Goal: Book appointment/travel/reservation

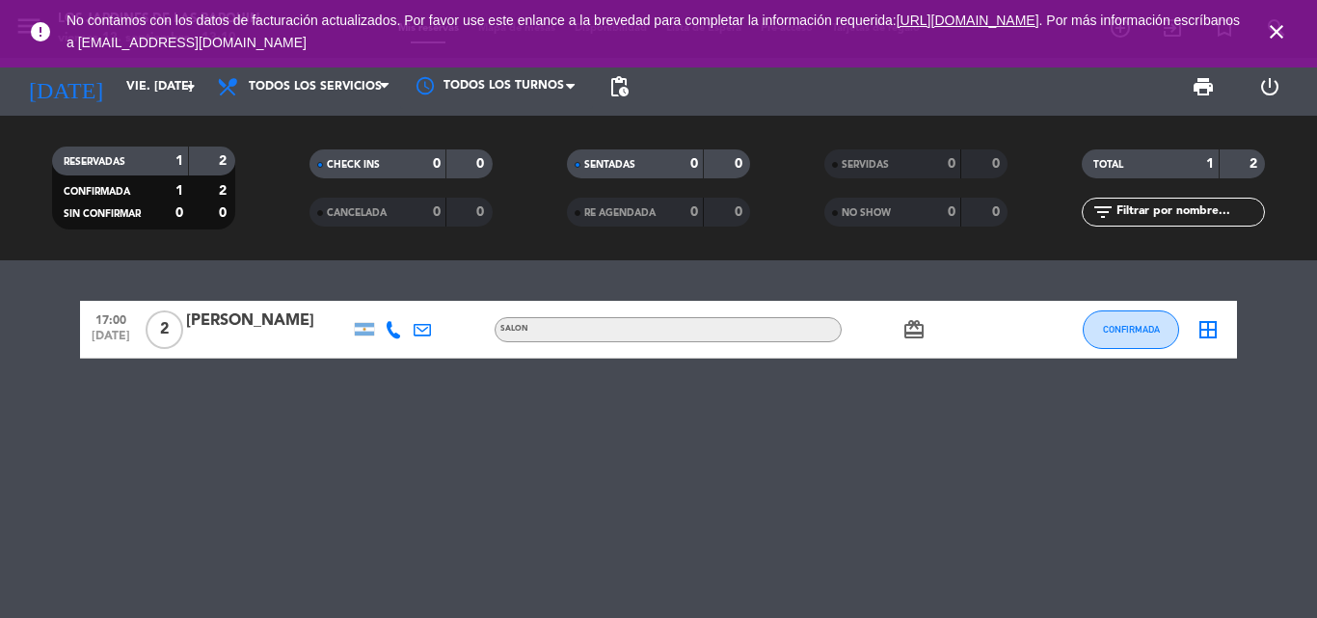
click at [1269, 20] on span "close" at bounding box center [1277, 32] width 52 height 52
click at [1272, 23] on icon "close" at bounding box center [1276, 31] width 23 height 23
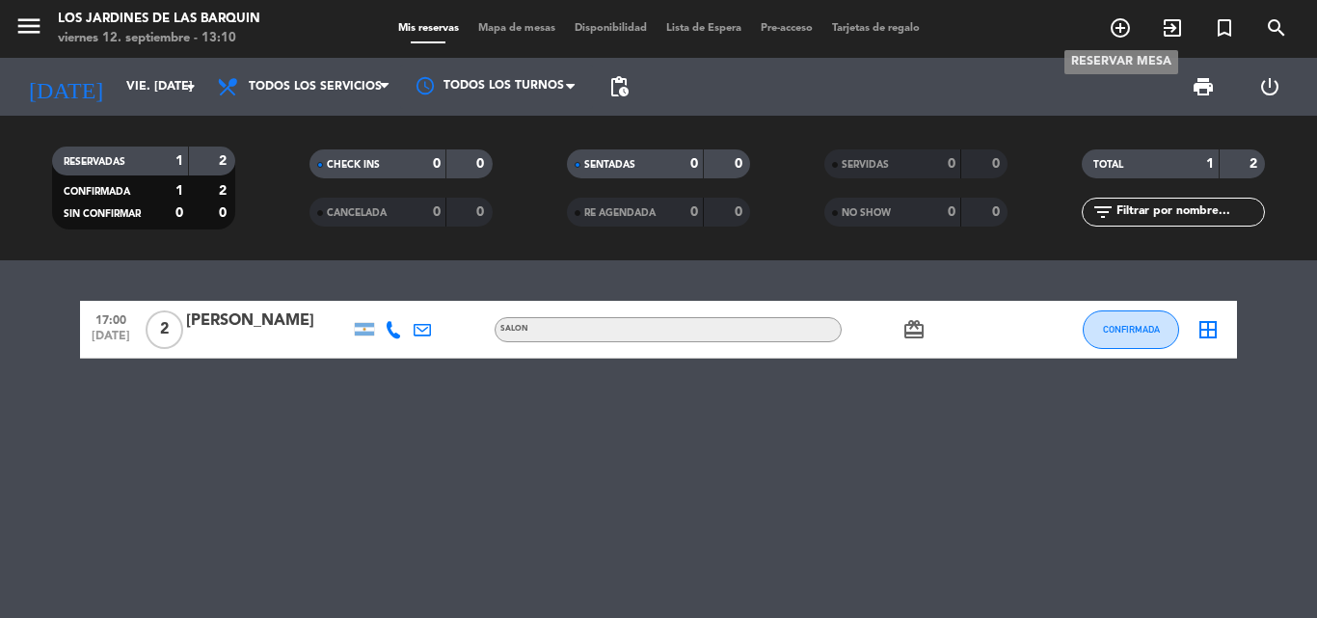
click at [1109, 32] on icon "add_circle_outline" at bounding box center [1120, 27] width 23 height 23
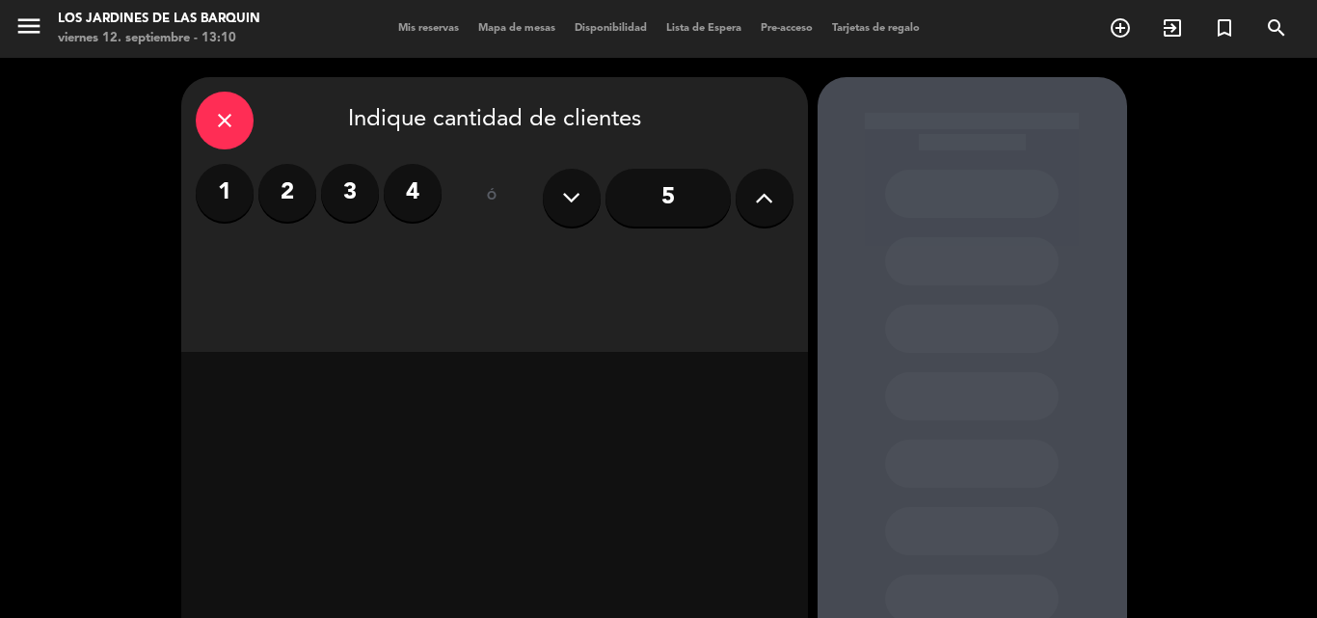
click at [285, 185] on label "2" at bounding box center [287, 193] width 58 height 58
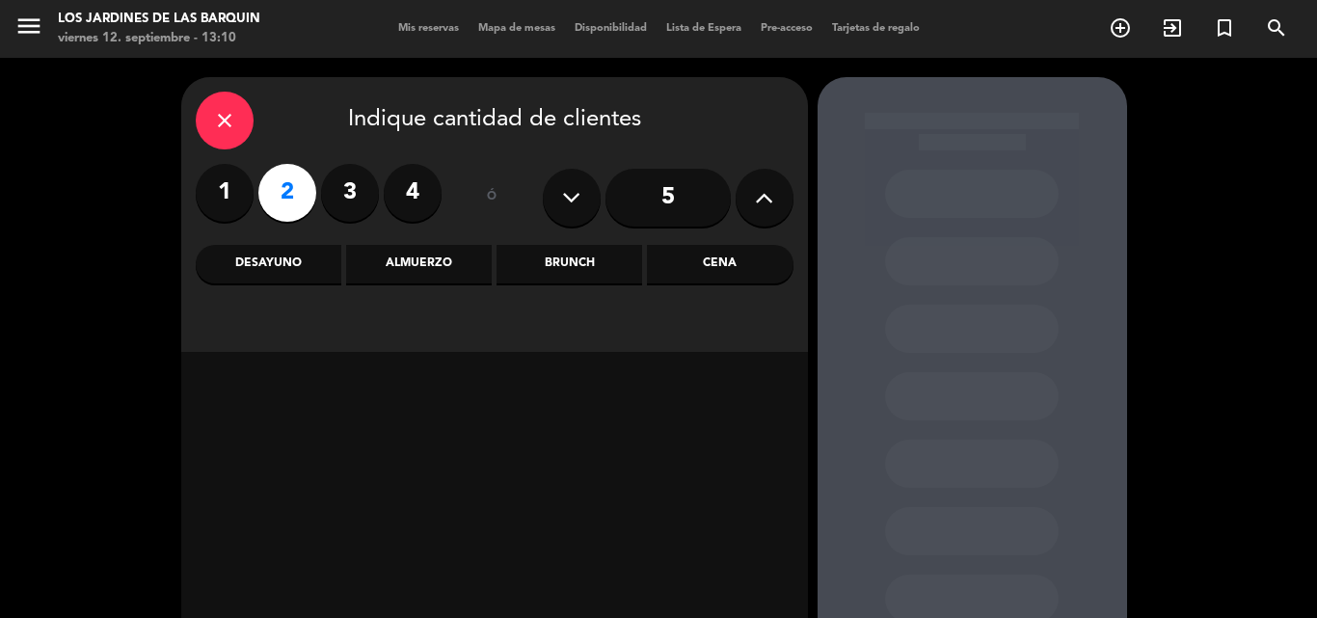
click at [547, 269] on div "Brunch" at bounding box center [570, 264] width 146 height 39
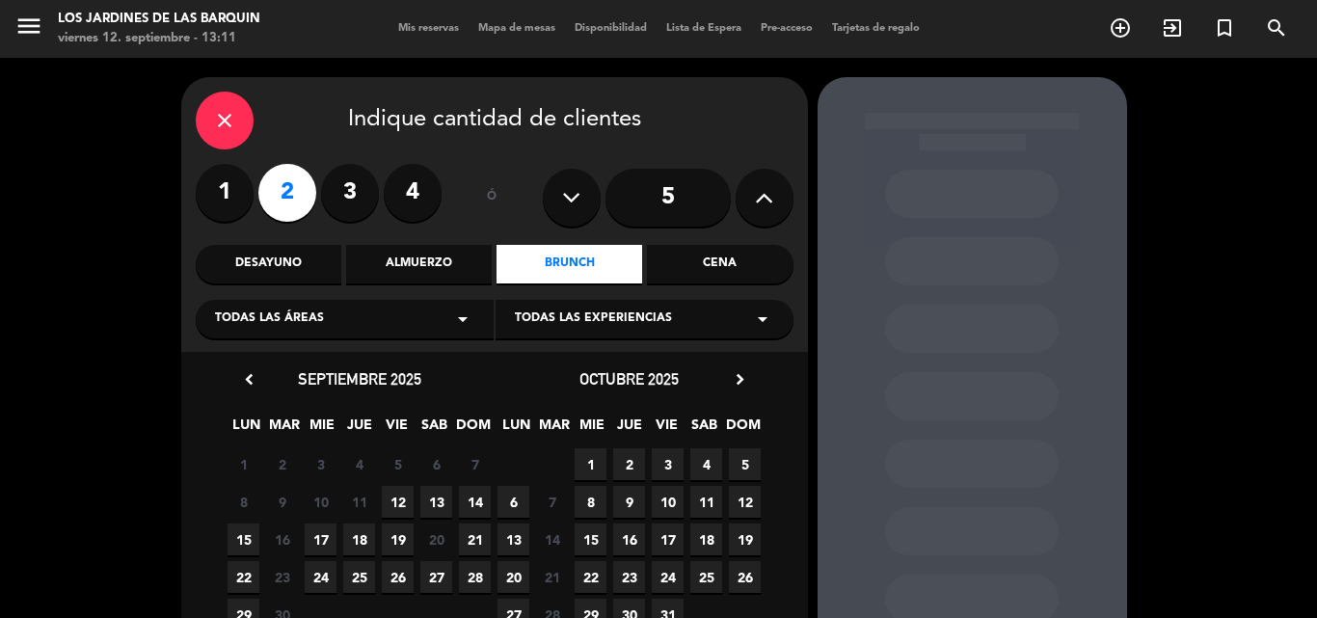
click at [405, 510] on span "12" at bounding box center [398, 502] width 32 height 32
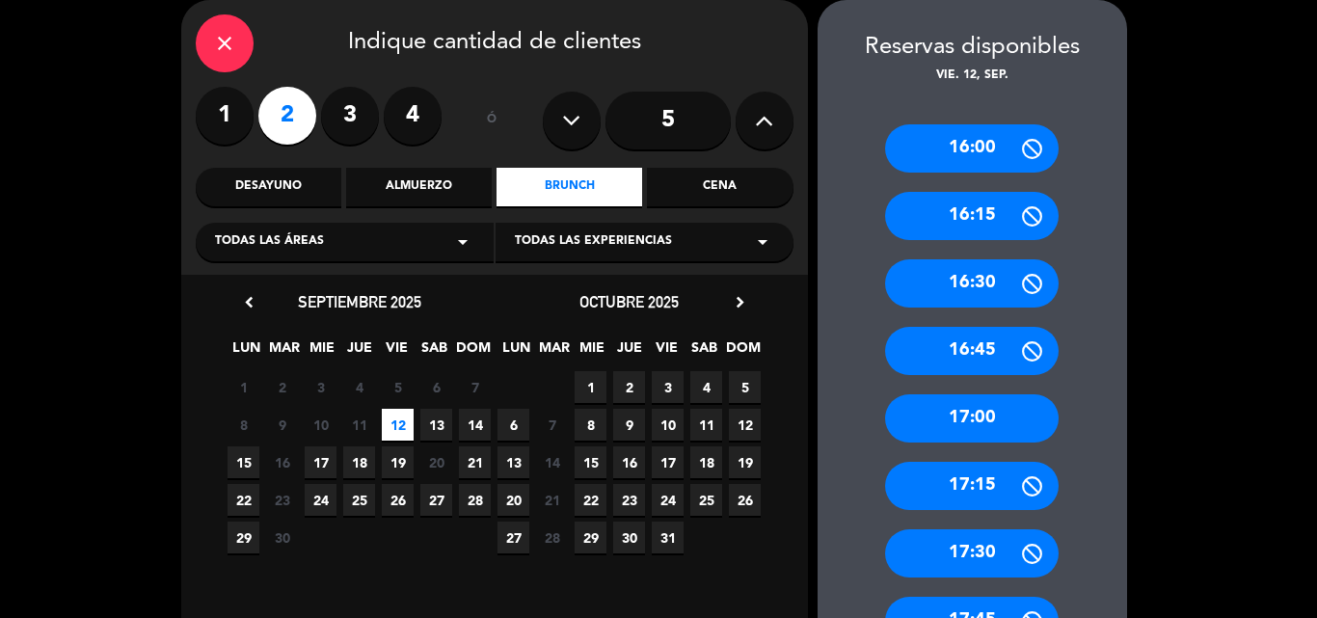
click at [989, 550] on div "17:30" at bounding box center [972, 553] width 174 height 48
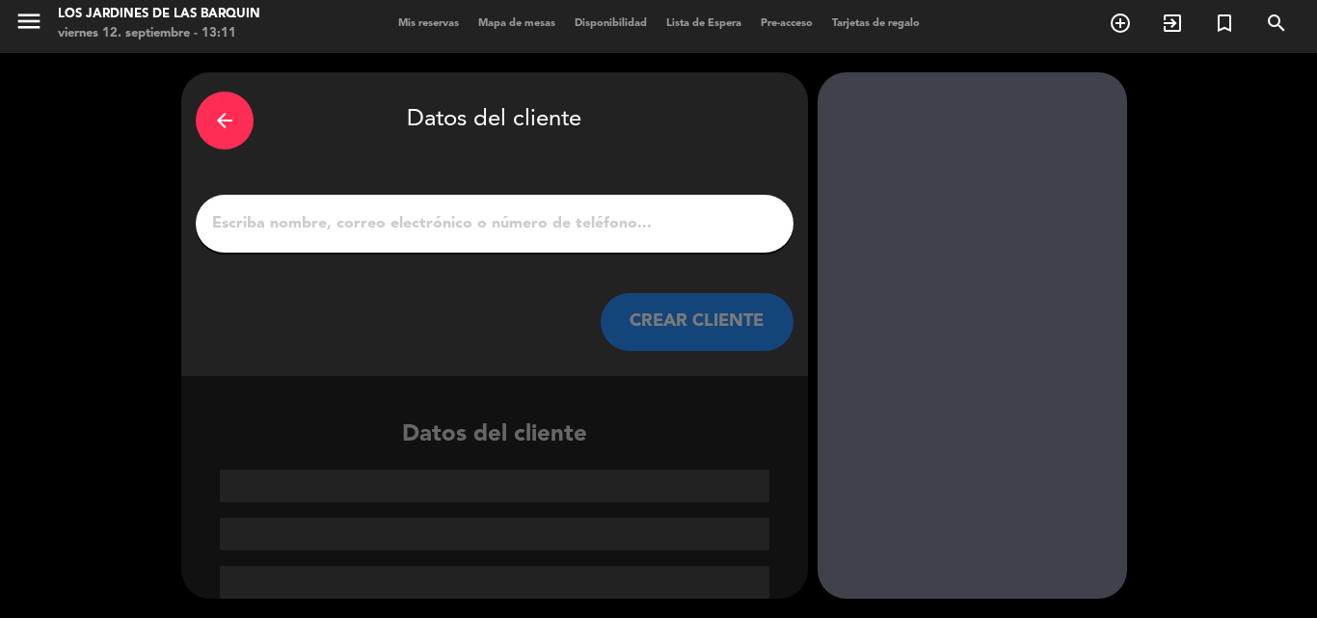
drag, startPoint x: 486, startPoint y: 229, endPoint x: 589, endPoint y: 294, distance: 121.7
click at [487, 229] on input "1" at bounding box center [494, 223] width 569 height 27
paste input "[PERSON_NAME]"
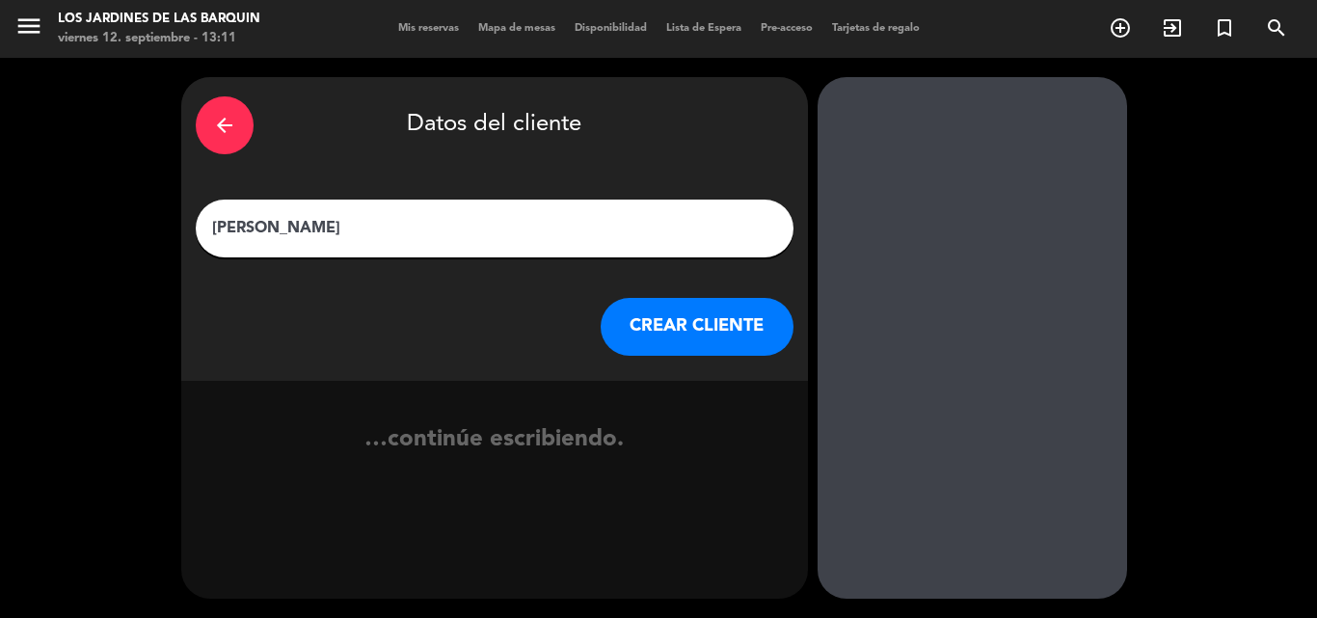
scroll to position [0, 0]
type input "[PERSON_NAME]"
click at [661, 339] on button "CREAR CLIENTE" at bounding box center [697, 327] width 193 height 58
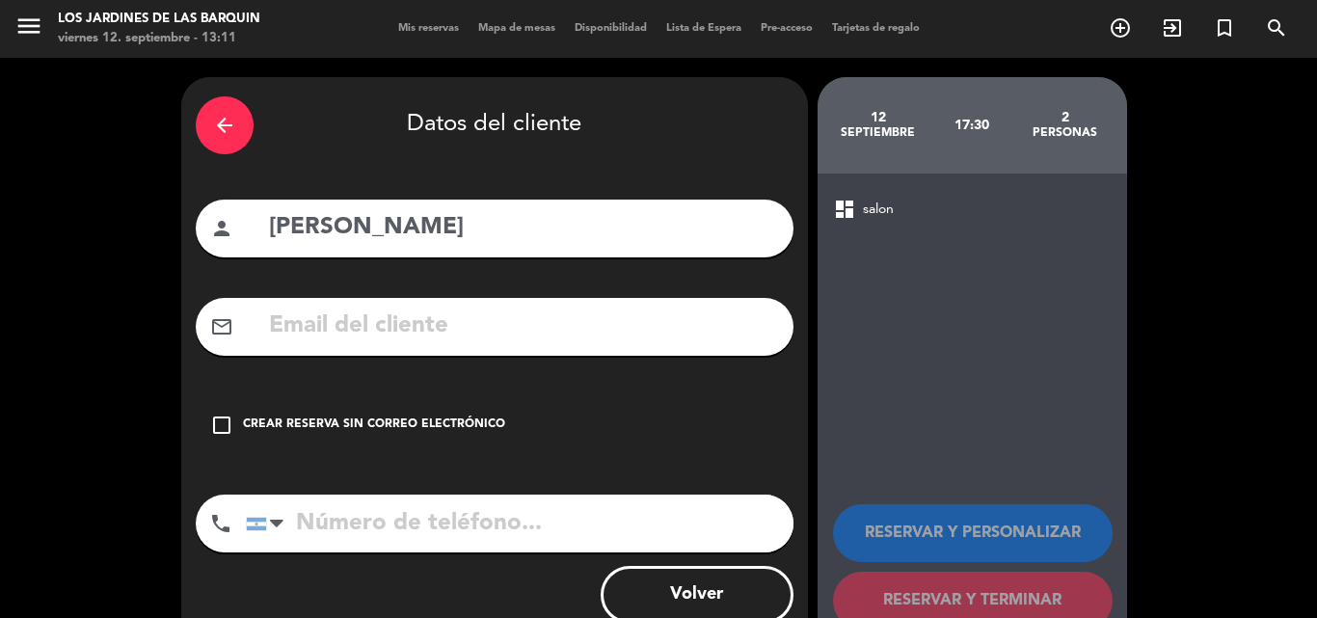
click at [506, 397] on div "check_box_outline_blank Crear reserva sin correo electrónico" at bounding box center [495, 425] width 598 height 58
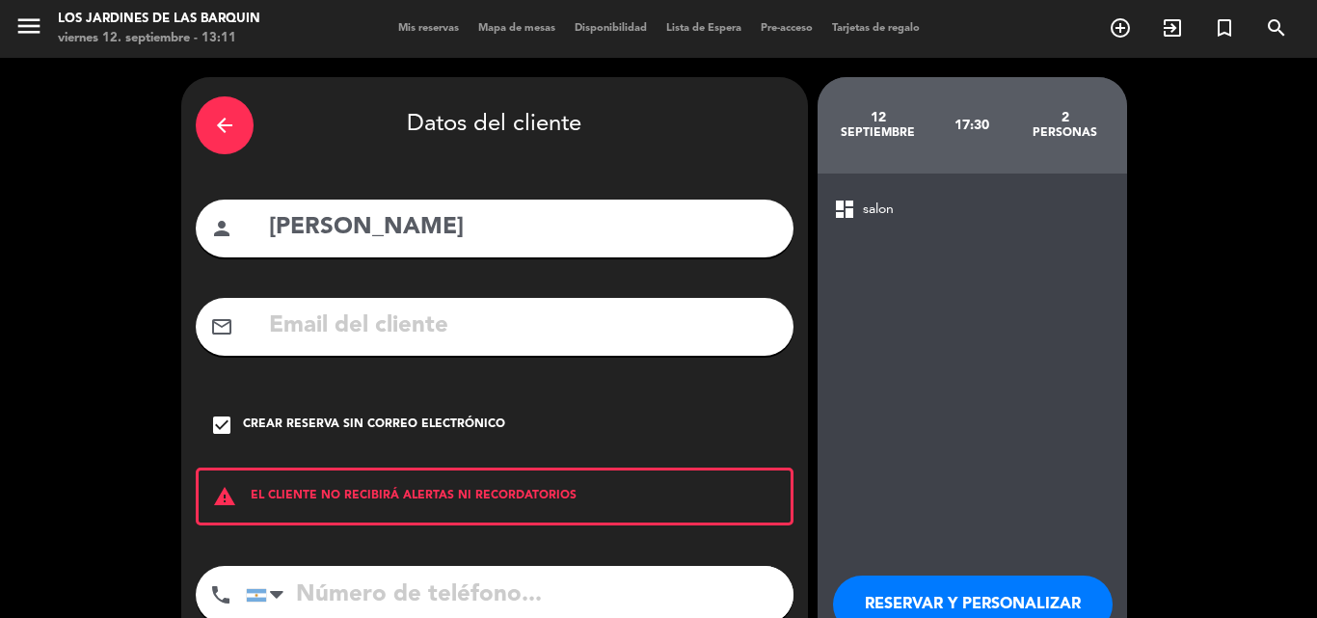
scroll to position [96, 0]
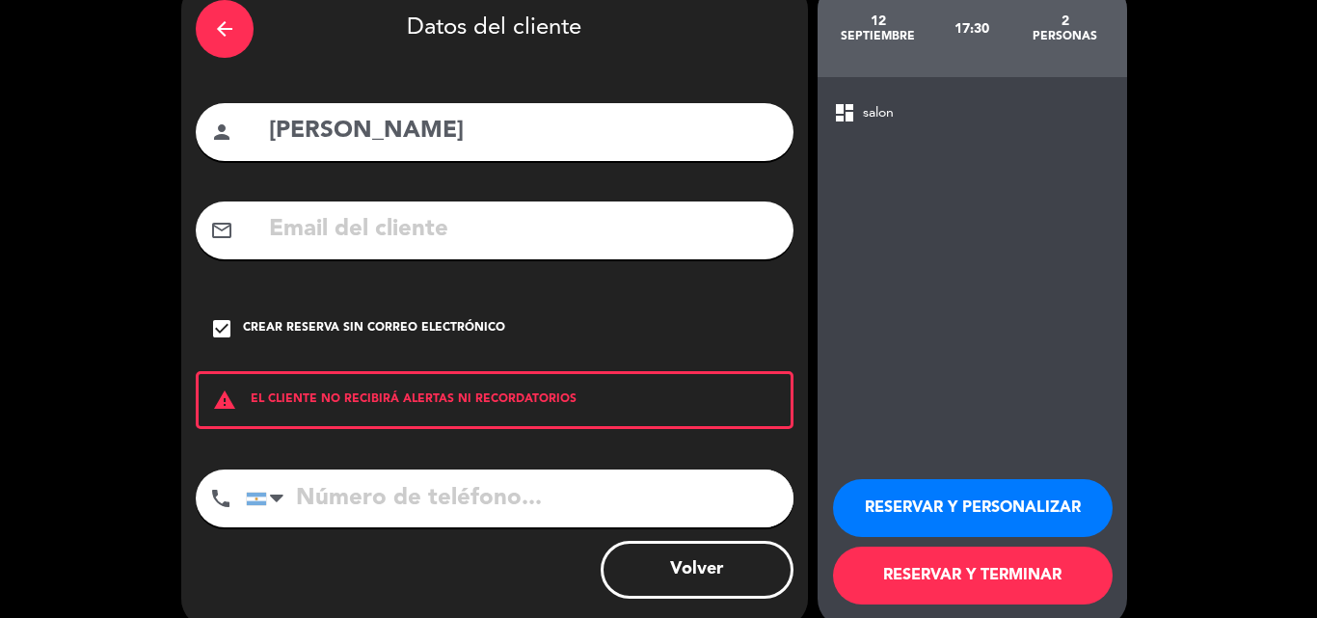
click at [919, 556] on button "RESERVAR Y TERMINAR" at bounding box center [973, 576] width 280 height 58
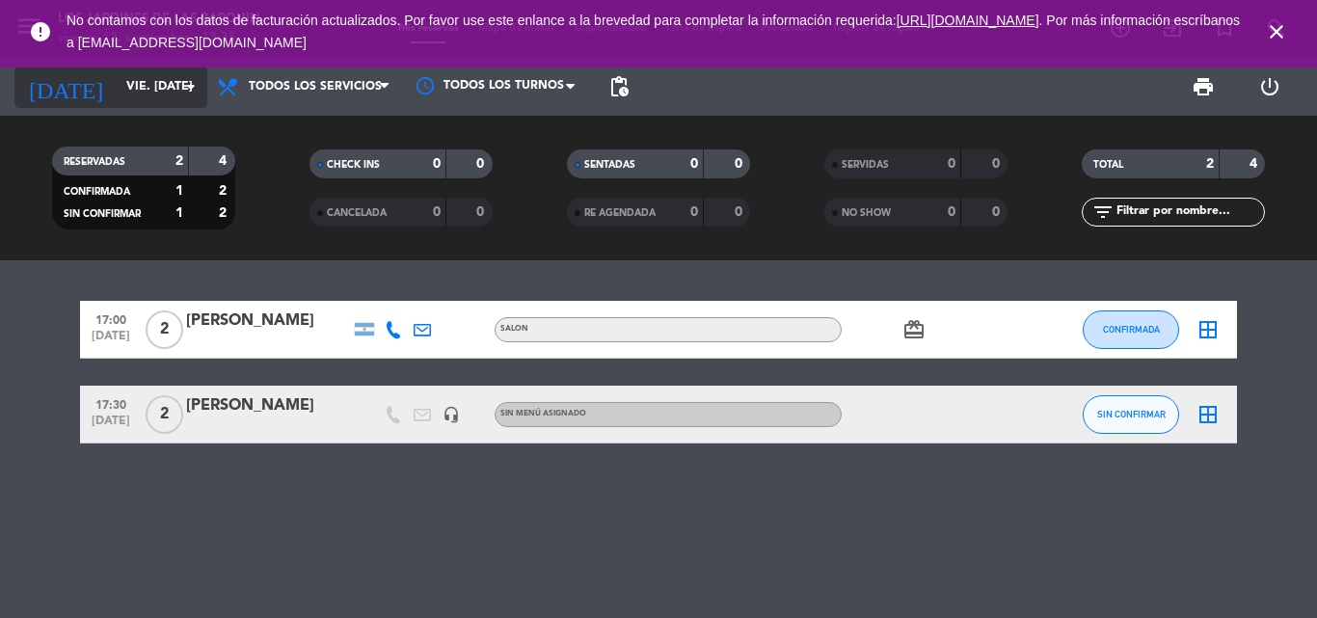
click at [161, 81] on input "vie. [DATE]" at bounding box center [198, 86] width 163 height 33
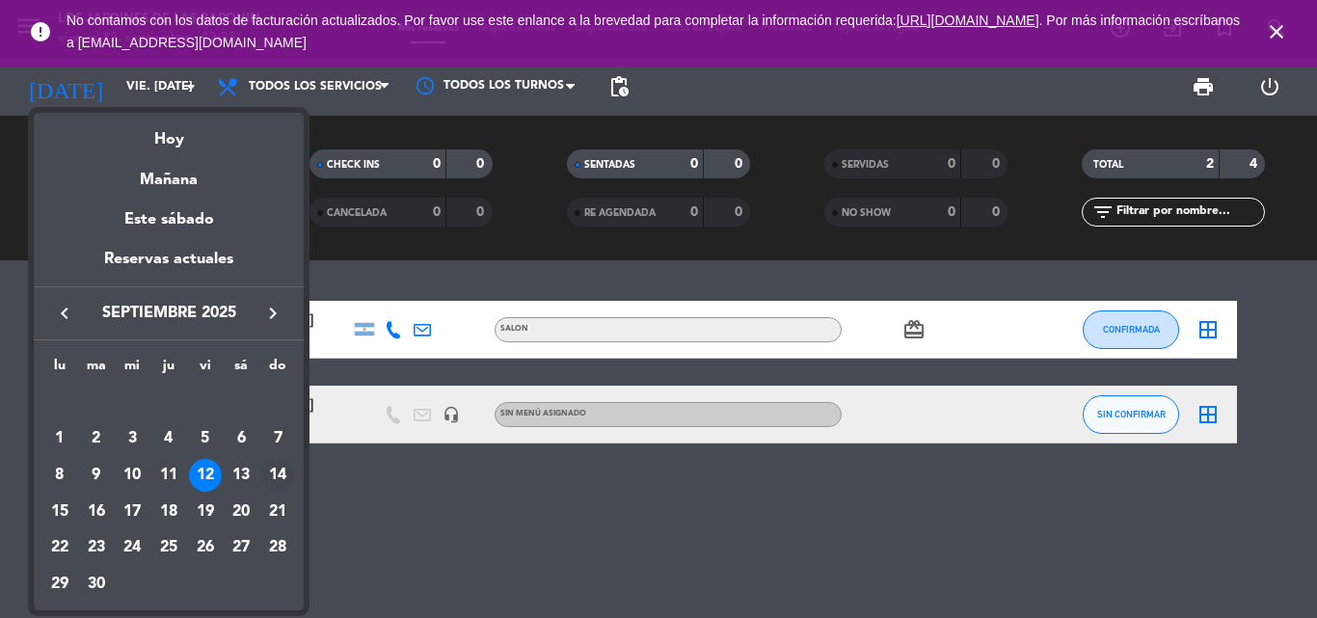
click at [276, 457] on td "14" at bounding box center [277, 475] width 37 height 37
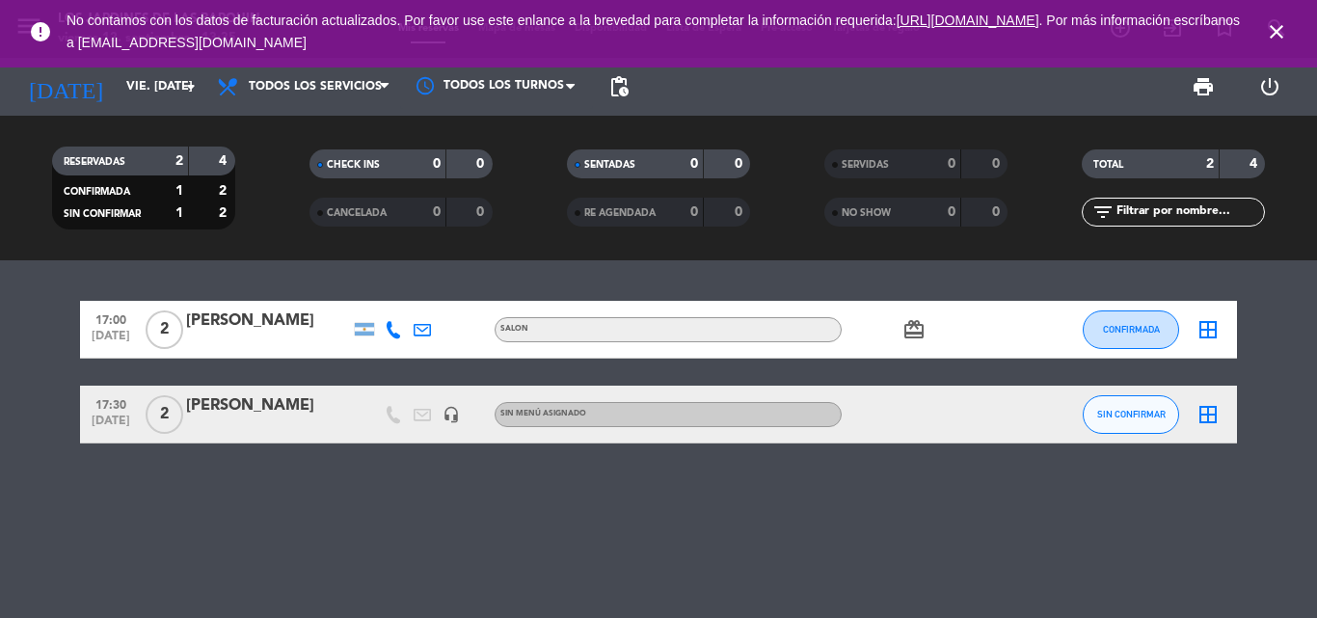
type input "dom. [DATE]"
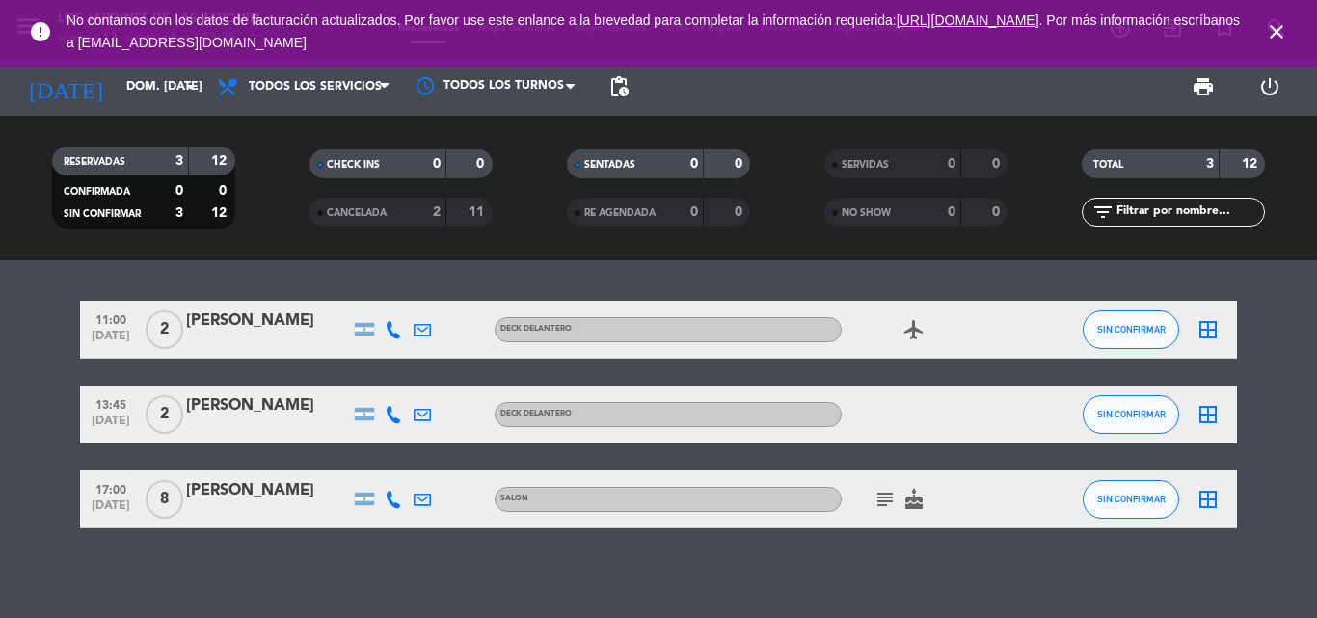
scroll to position [7, 0]
